Goal: Information Seeking & Learning: Find specific page/section

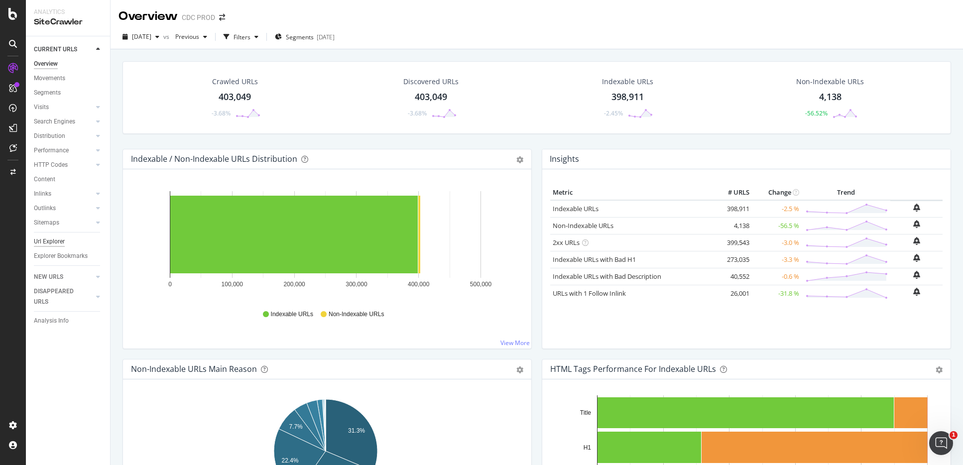
click at [57, 241] on div "Url Explorer" at bounding box center [49, 242] width 31 height 10
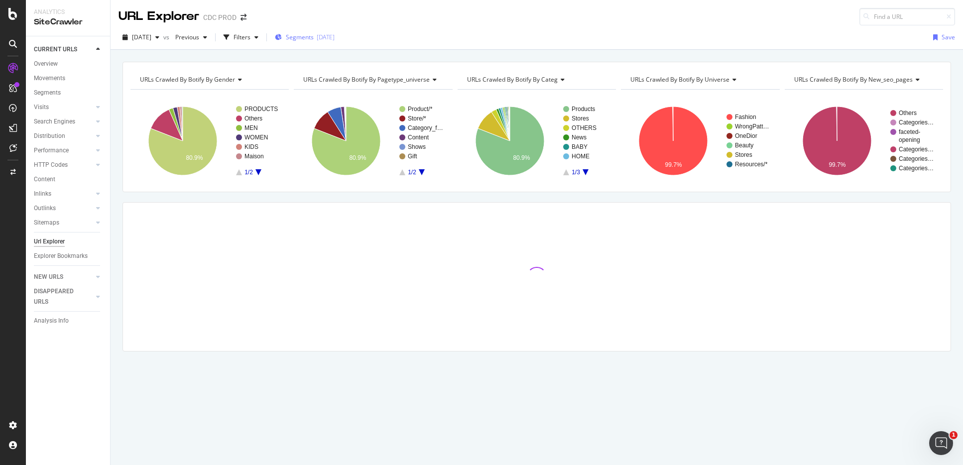
click at [335, 37] on div "[DATE]" at bounding box center [326, 37] width 18 height 8
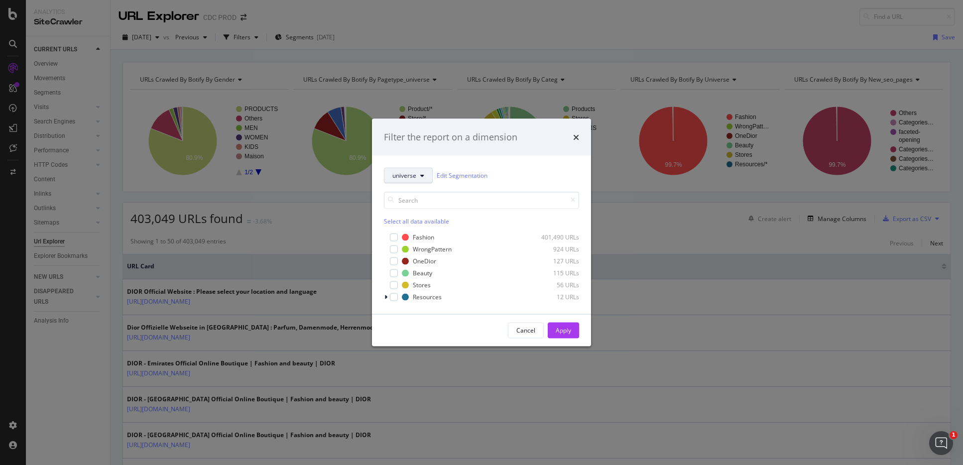
click at [418, 170] on button "universe" at bounding box center [408, 175] width 49 height 16
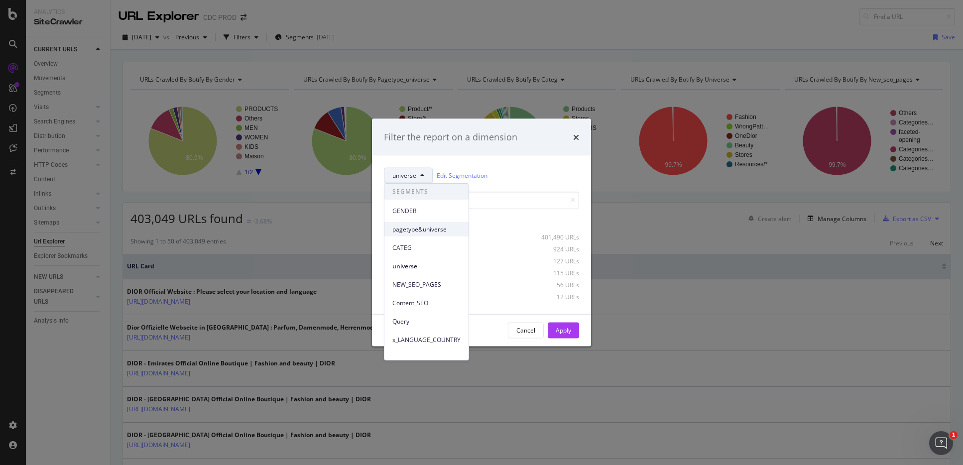
click at [422, 233] on span "pagetype&universe" at bounding box center [426, 229] width 68 height 9
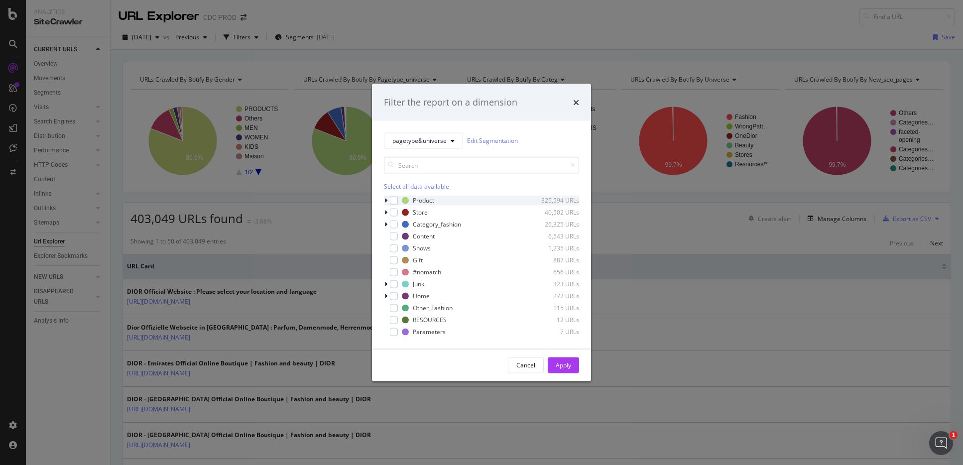
click at [388, 201] on div "modal" at bounding box center [387, 200] width 6 height 10
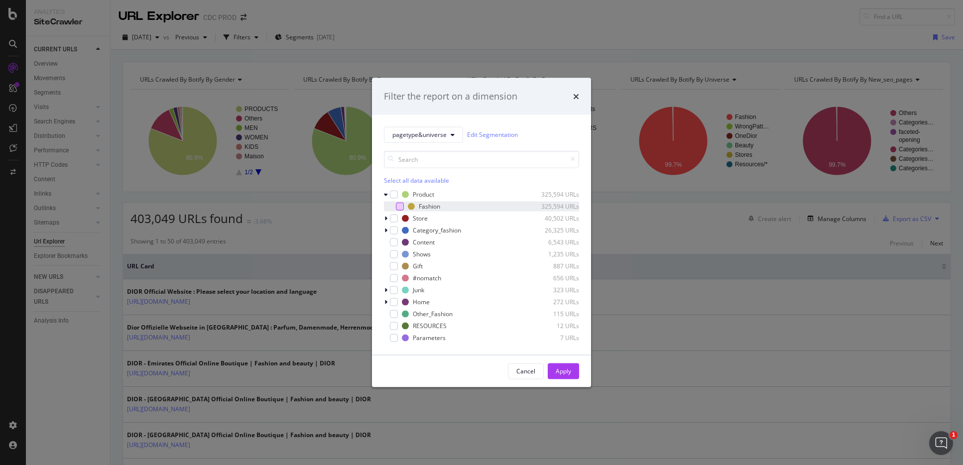
click at [397, 206] on div "modal" at bounding box center [400, 206] width 8 height 8
click at [391, 230] on div "modal" at bounding box center [394, 230] width 8 height 8
drag, startPoint x: 567, startPoint y: 373, endPoint x: 568, endPoint y: 366, distance: 6.6
click at [567, 373] on div "Apply" at bounding box center [563, 371] width 15 height 8
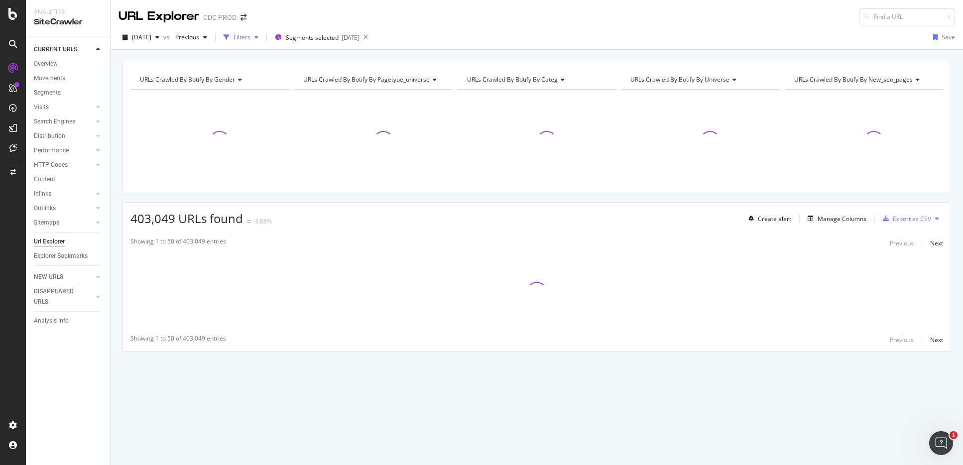
click at [251, 39] on div "Filters" at bounding box center [242, 37] width 17 height 8
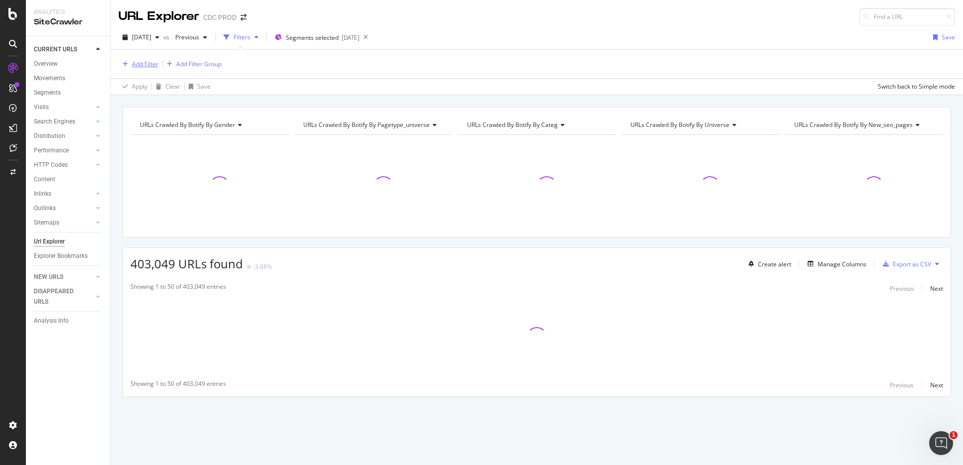
click at [139, 64] on div "Add Filter" at bounding box center [145, 64] width 26 height 8
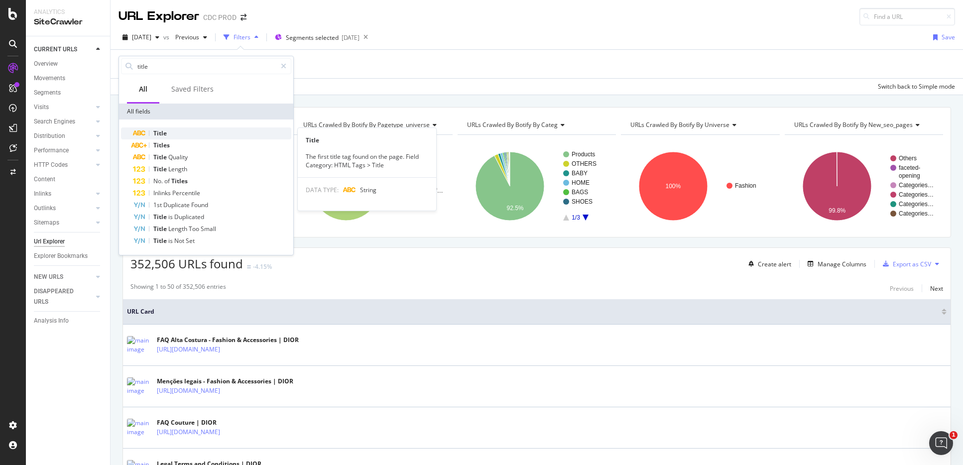
type input "title"
click at [178, 134] on div "Title" at bounding box center [212, 134] width 158 height 12
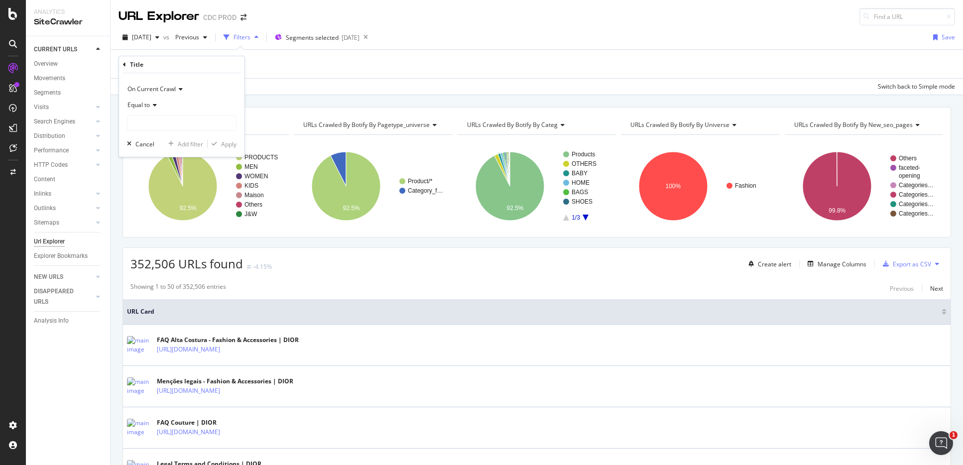
click at [149, 104] on span "Equal to" at bounding box center [139, 105] width 22 height 8
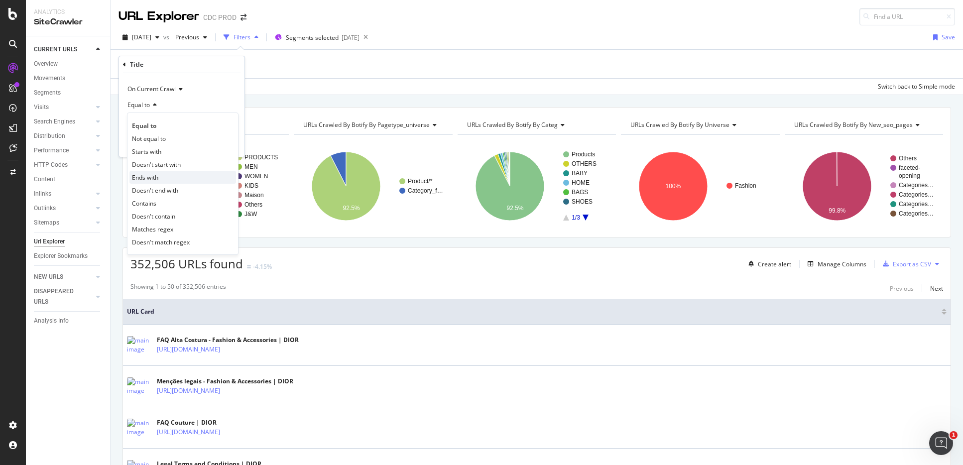
click at [172, 176] on div "Ends with" at bounding box center [182, 177] width 107 height 13
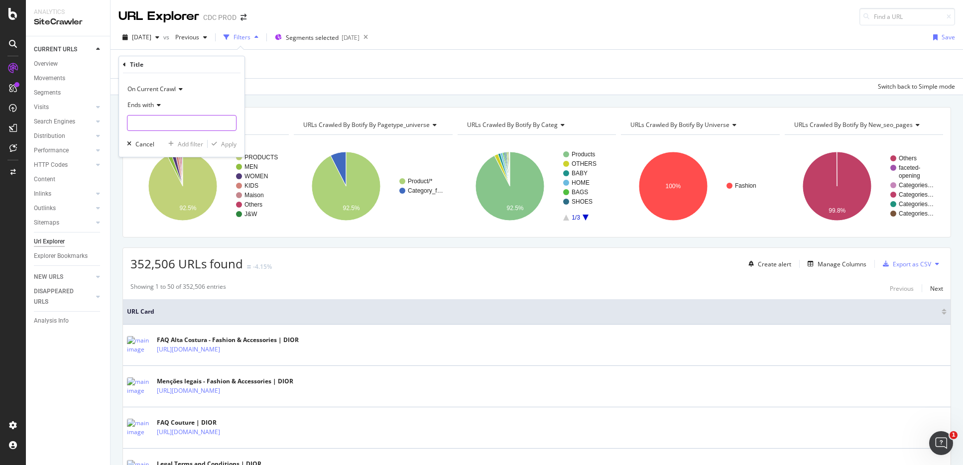
click at [153, 125] on input "text" at bounding box center [182, 123] width 109 height 16
type input "\"
type input "| Dior"
click at [233, 146] on div "Apply" at bounding box center [228, 144] width 15 height 8
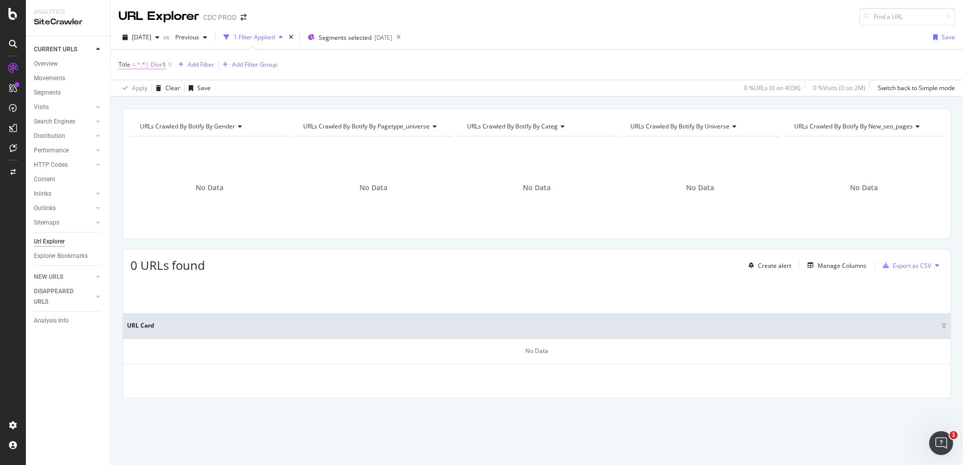
click at [150, 66] on span "^.*| Dior$" at bounding box center [151, 65] width 29 height 14
click at [137, 120] on input "| Dior" at bounding box center [175, 122] width 94 height 16
click at [137, 121] on input "| Dior" at bounding box center [175, 122] width 94 height 16
type input "|Dior"
click at [233, 143] on div "Apply" at bounding box center [228, 143] width 15 height 8
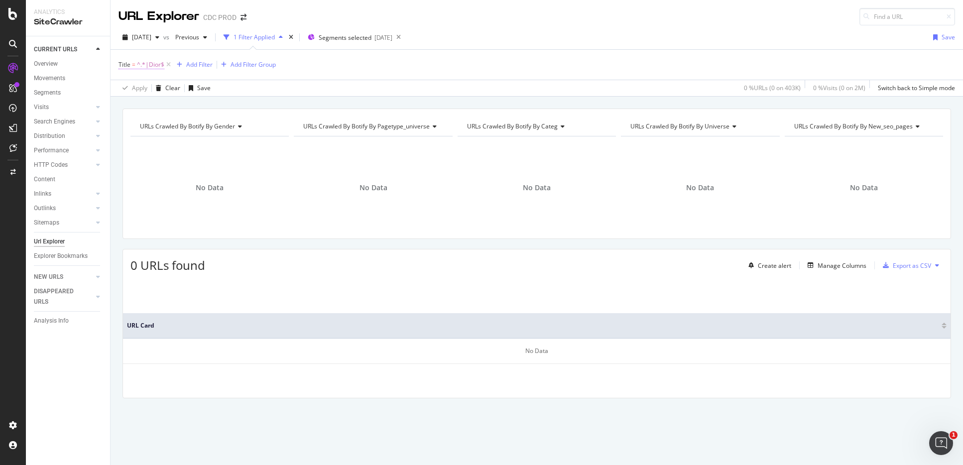
click at [149, 66] on span "^.*|Dior$" at bounding box center [150, 65] width 27 height 14
click at [158, 121] on input "|Dior" at bounding box center [175, 122] width 94 height 16
click at [186, 123] on input "|Dior" at bounding box center [175, 122] width 94 height 16
click at [147, 105] on span "Ends with" at bounding box center [141, 104] width 26 height 8
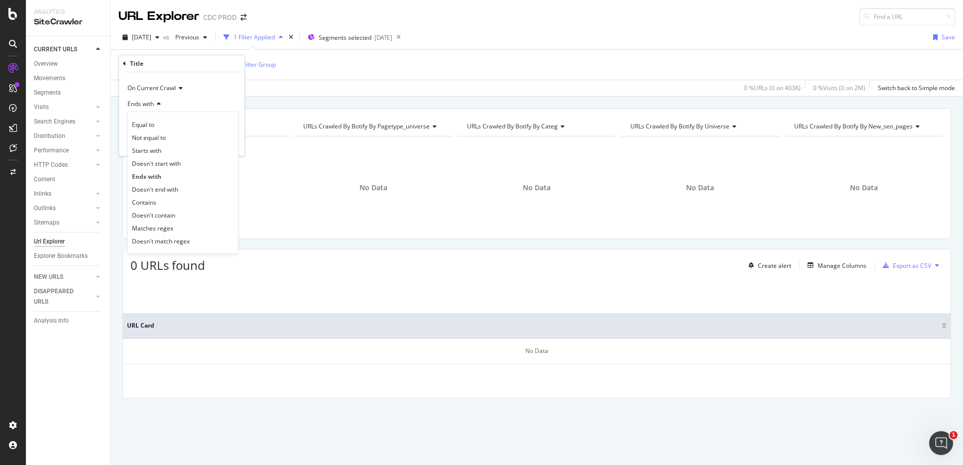
click at [172, 200] on div "Contains" at bounding box center [182, 202] width 107 height 13
click at [170, 121] on input "|Dior" at bounding box center [175, 122] width 94 height 16
click at [182, 122] on input "|Dior" at bounding box center [175, 122] width 94 height 16
click at [228, 140] on div "Apply" at bounding box center [228, 143] width 15 height 8
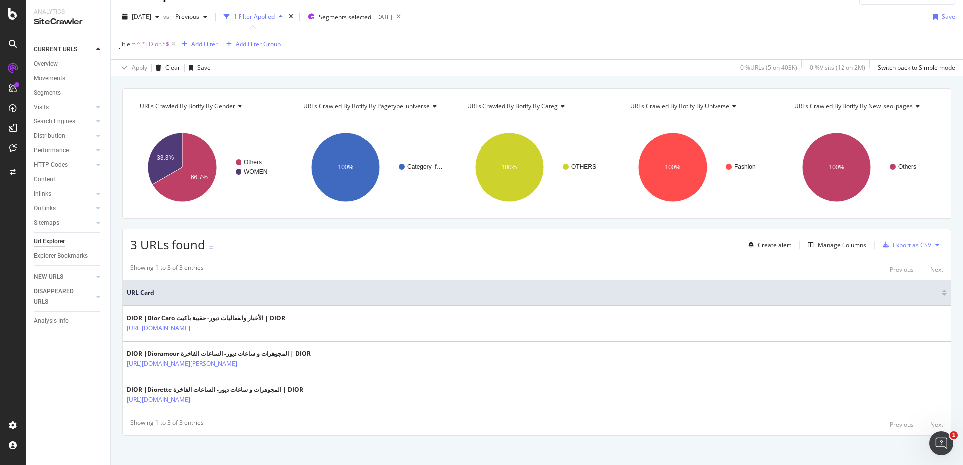
scroll to position [26, 0]
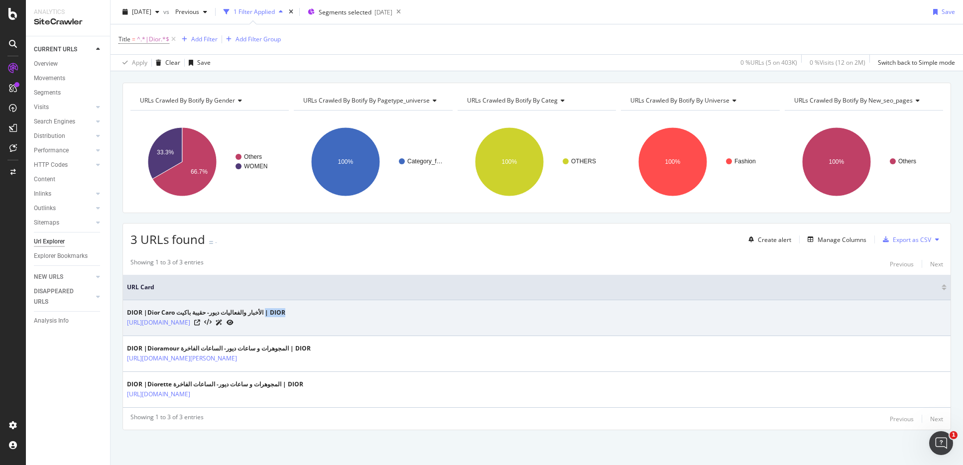
drag, startPoint x: 287, startPoint y: 313, endPoint x: 267, endPoint y: 313, distance: 20.4
click at [267, 313] on div "DIOR |Dior Caro الأخبار والفعاليات ديور- حقيبة باكيت | DIOR" at bounding box center [206, 312] width 158 height 9
copy div "| DIOR"
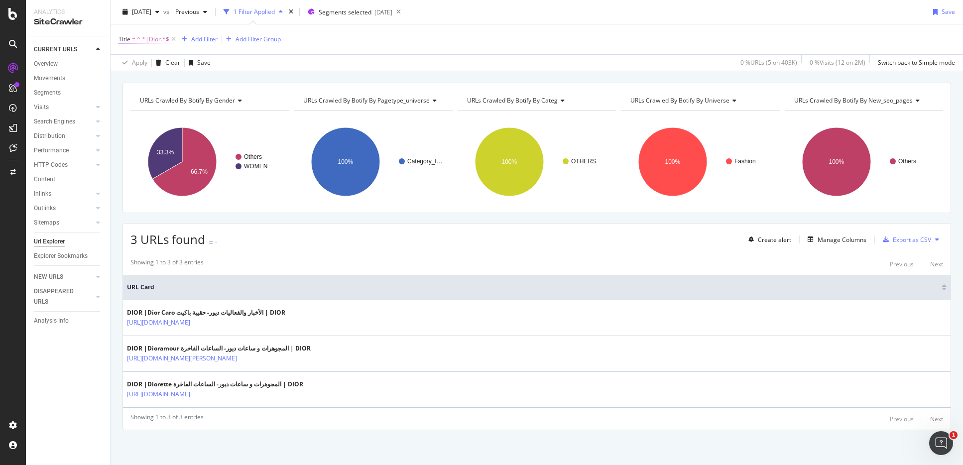
click at [151, 36] on span "^.*|Dior.*$" at bounding box center [153, 39] width 32 height 14
drag, startPoint x: 155, startPoint y: 100, endPoint x: 111, endPoint y: 90, distance: 45.3
click at [111, 90] on body "Analytics SiteCrawler CURRENT URLS Overview Movements Segments Visits Analysis …" at bounding box center [481, 232] width 963 height 465
drag, startPoint x: 157, startPoint y: 100, endPoint x: 115, endPoint y: 91, distance: 43.3
click at [115, 91] on body "Analytics SiteCrawler CURRENT URLS Overview Movements Segments Visits Analysis …" at bounding box center [481, 232] width 963 height 465
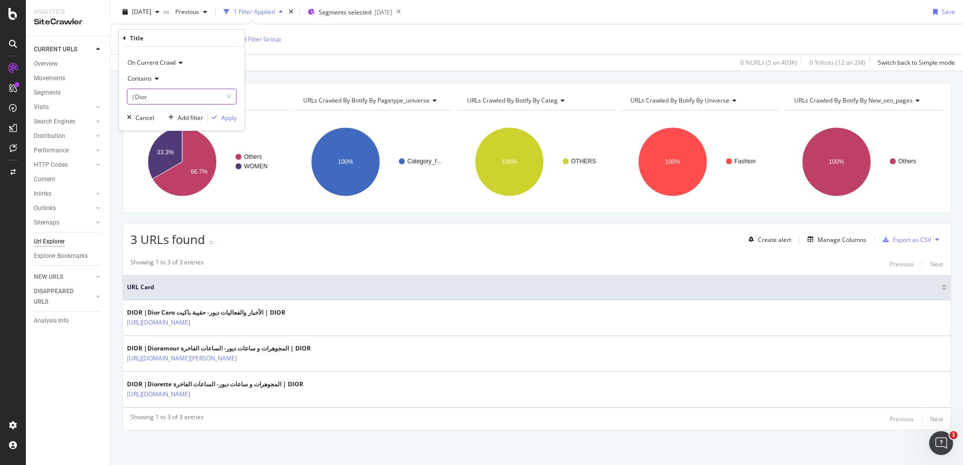
drag, startPoint x: 166, startPoint y: 94, endPoint x: 128, endPoint y: 94, distance: 38.4
click at [128, 94] on input "|Dior" at bounding box center [175, 97] width 94 height 16
paste input "DIOR"
type input "| DIOR"
click at [231, 116] on div "Apply" at bounding box center [228, 118] width 15 height 8
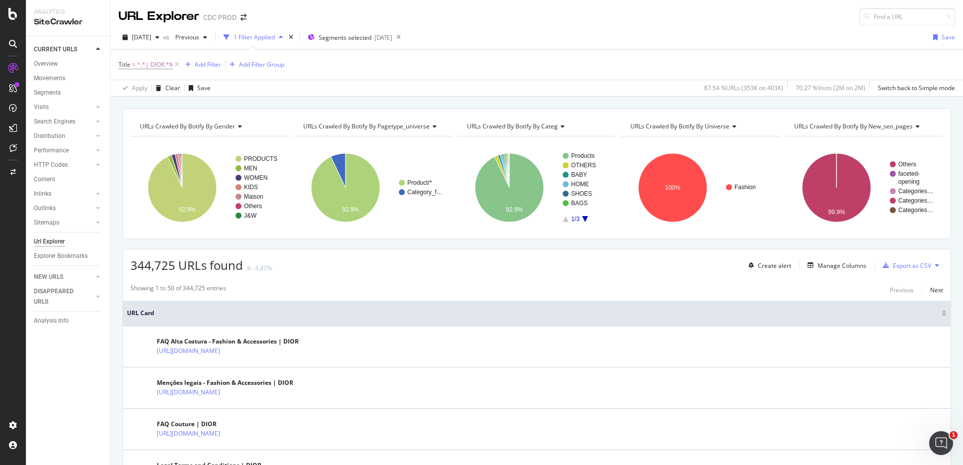
click at [216, 127] on span "URLs Crawled By Botify By gender" at bounding box center [187, 126] width 95 height 8
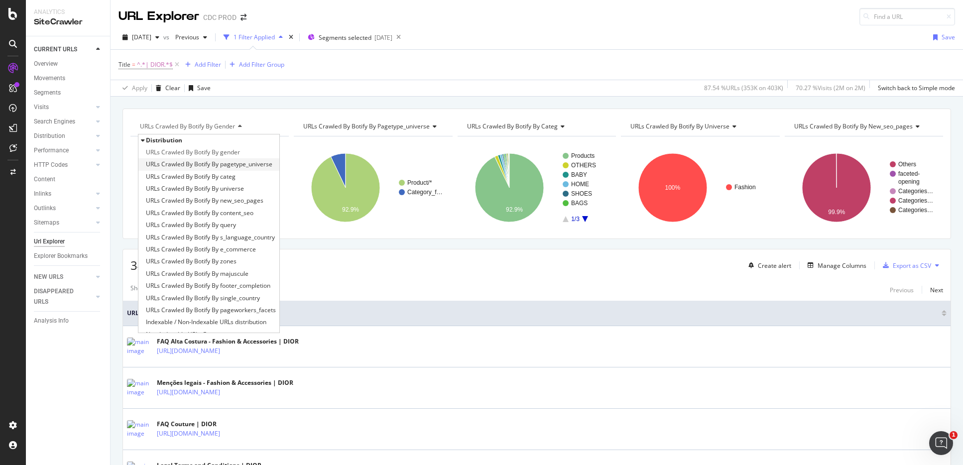
click at [251, 165] on span "URLs Crawled By Botify By pagetype_universe" at bounding box center [209, 164] width 127 height 10
